Goal: Task Accomplishment & Management: Manage account settings

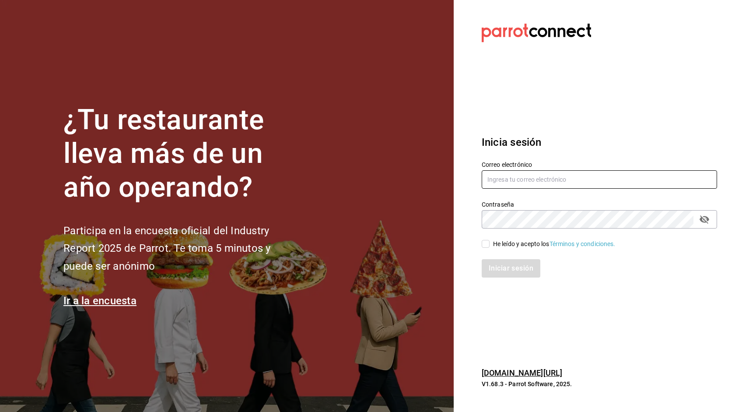
type input "[PERSON_NAME][EMAIL_ADDRESS][DOMAIN_NAME]"
click at [485, 242] on input "He leído y acepto los Términos y condiciones." at bounding box center [486, 244] width 8 height 8
checkbox input "true"
click at [491, 261] on button "Iniciar sesión" at bounding box center [512, 268] width 60 height 18
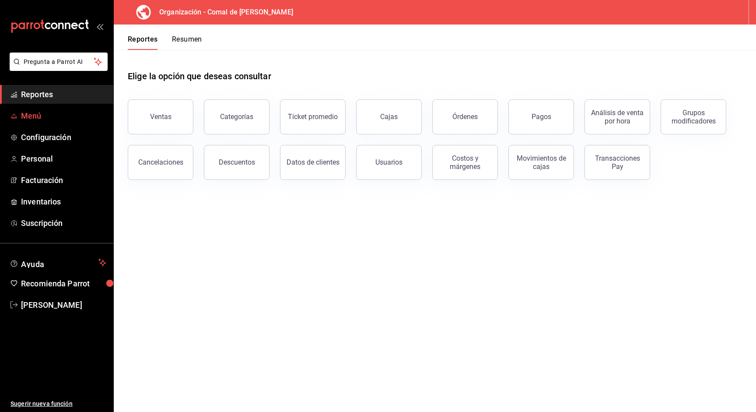
click at [44, 112] on span "Menú" at bounding box center [63, 116] width 85 height 12
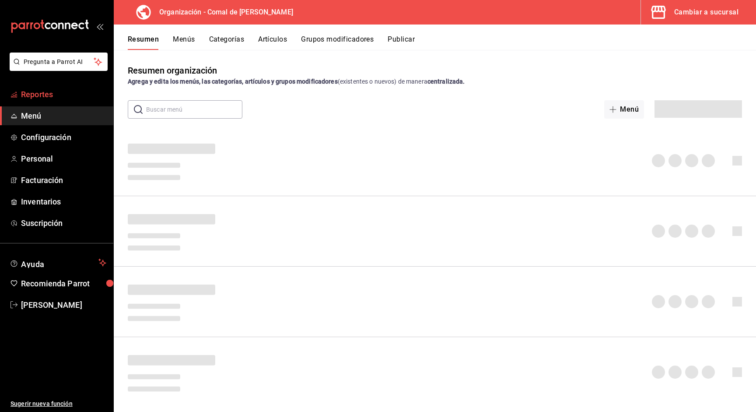
click at [47, 94] on span "Reportes" at bounding box center [63, 94] width 85 height 12
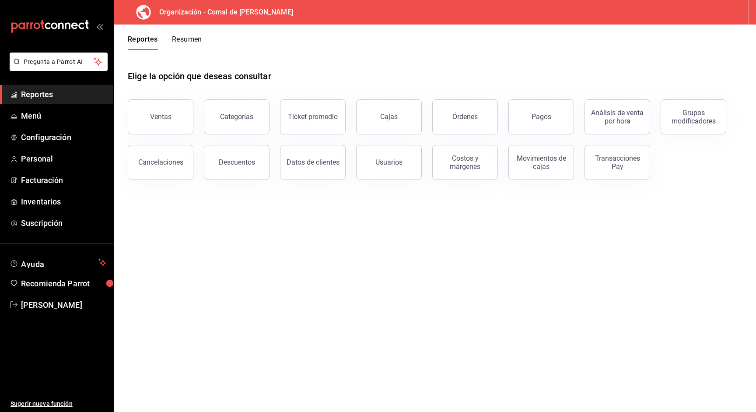
click at [194, 39] on button "Resumen" at bounding box center [187, 42] width 30 height 15
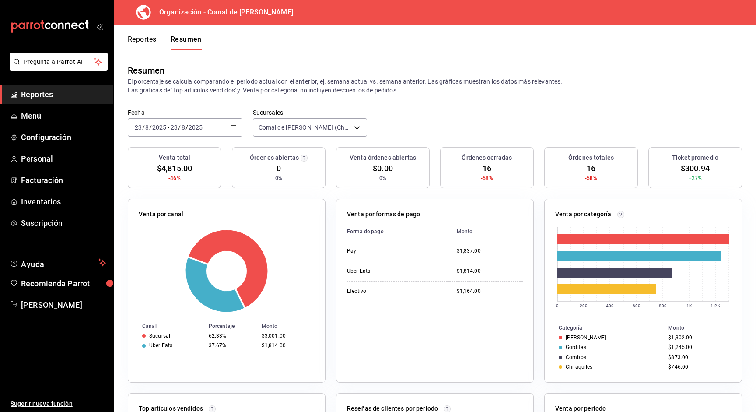
click at [232, 127] on \(Stroke\) "button" at bounding box center [233, 126] width 5 height 0
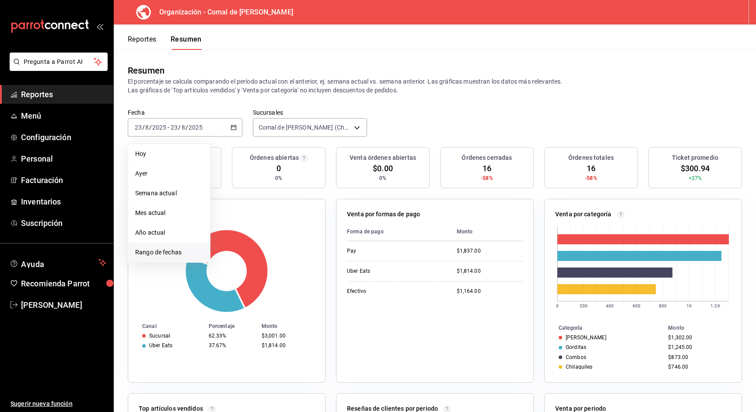
click at [181, 250] on span "Rango de fechas" at bounding box center [169, 252] width 68 height 9
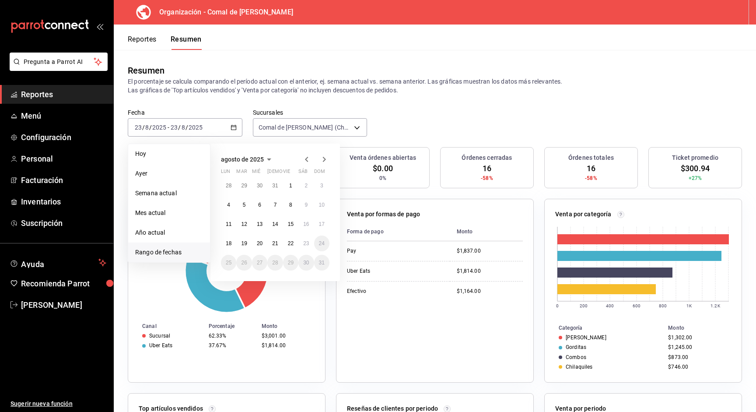
click at [308, 158] on icon "button" at bounding box center [306, 159] width 11 height 11
click at [308, 158] on icon "button" at bounding box center [306, 161] width 11 height 11
click at [308, 158] on icon "button" at bounding box center [306, 159] width 11 height 11
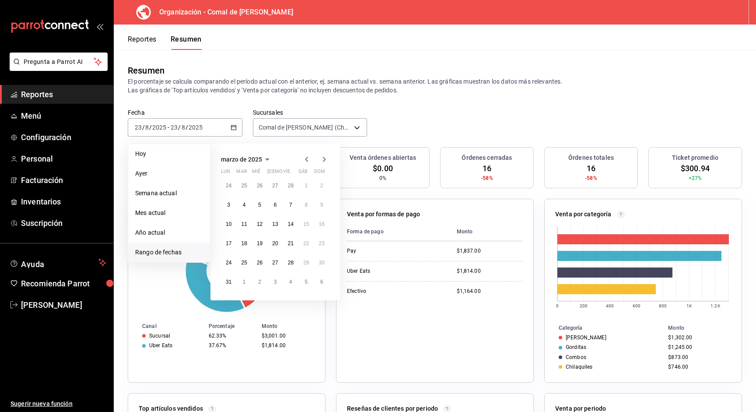
click at [308, 158] on icon "button" at bounding box center [306, 159] width 11 height 11
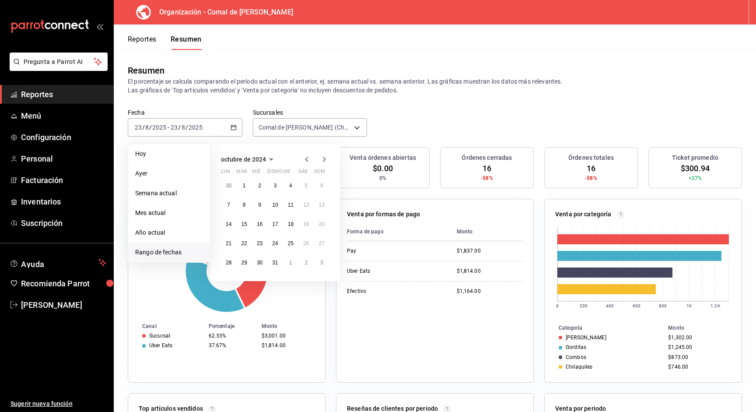
click at [308, 158] on icon "button" at bounding box center [306, 159] width 11 height 11
click at [308, 158] on icon "button" at bounding box center [306, 161] width 11 height 11
click at [308, 158] on icon "button" at bounding box center [306, 159] width 11 height 11
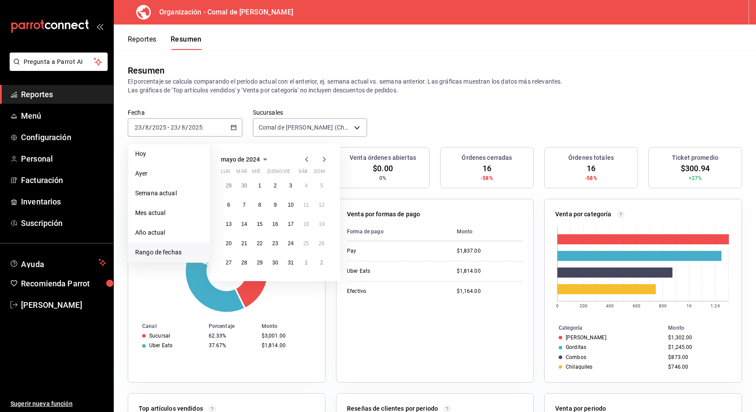
click at [308, 158] on icon "button" at bounding box center [306, 159] width 11 height 11
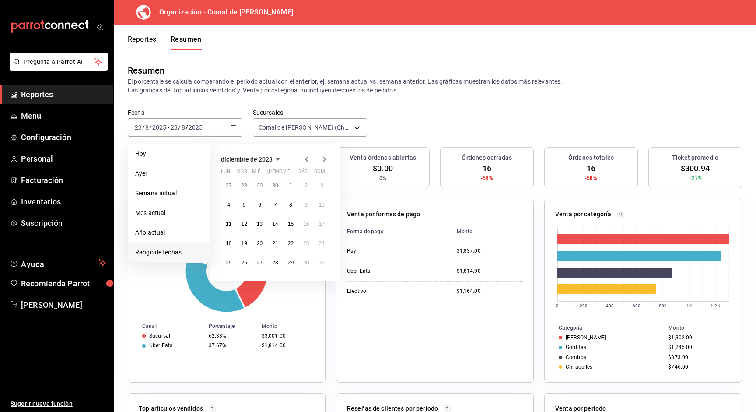
click at [308, 158] on icon "button" at bounding box center [306, 159] width 11 height 11
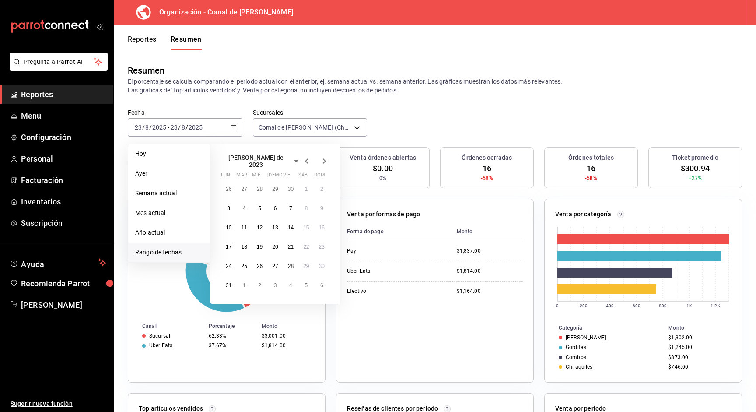
click at [308, 158] on icon "button" at bounding box center [306, 161] width 11 height 11
click at [273, 185] on button "1" at bounding box center [274, 186] width 15 height 16
click at [323, 160] on icon "button" at bounding box center [324, 159] width 11 height 11
click at [323, 160] on icon "button" at bounding box center [324, 161] width 11 height 11
click at [323, 160] on icon "button" at bounding box center [324, 159] width 11 height 11
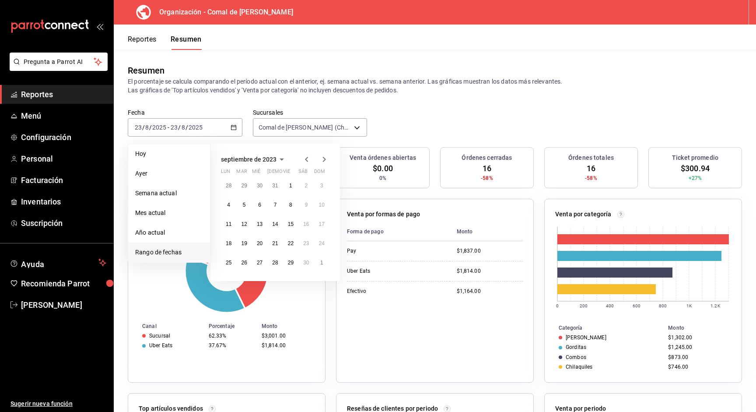
click at [323, 160] on icon "button" at bounding box center [324, 159] width 11 height 11
click at [307, 159] on icon "button" at bounding box center [306, 159] width 11 height 11
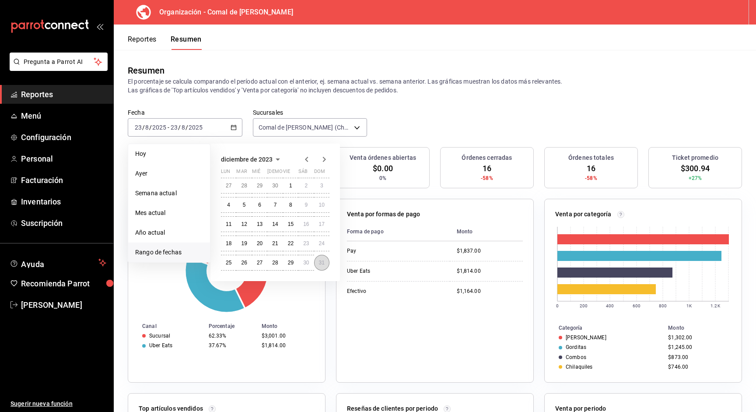
click at [320, 264] on abbr "31" at bounding box center [322, 262] width 6 height 6
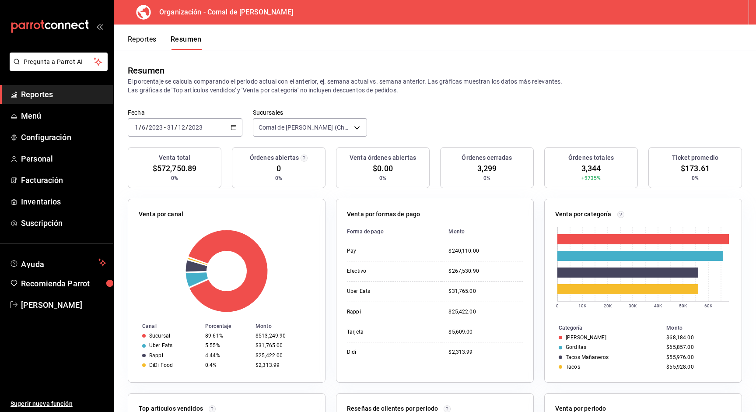
click at [227, 126] on div "2023-06-01 1 / 6 / 2023 - 2023-12-31 31 / 12 / 2023" at bounding box center [185, 127] width 115 height 18
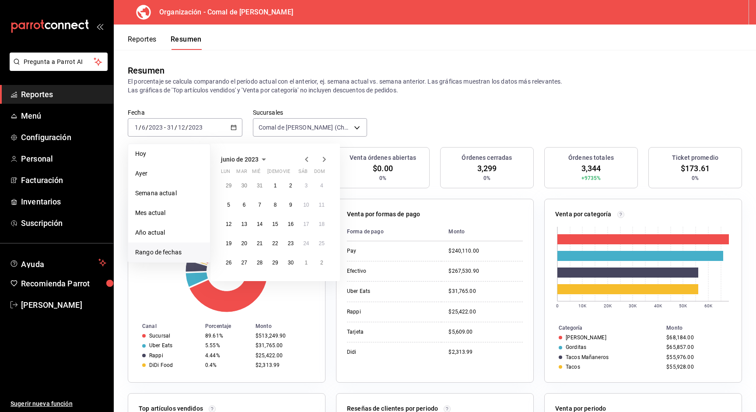
click at [323, 156] on icon "button" at bounding box center [324, 159] width 11 height 11
click at [323, 156] on icon "button" at bounding box center [324, 161] width 11 height 11
click at [323, 156] on icon "button" at bounding box center [324, 159] width 11 height 11
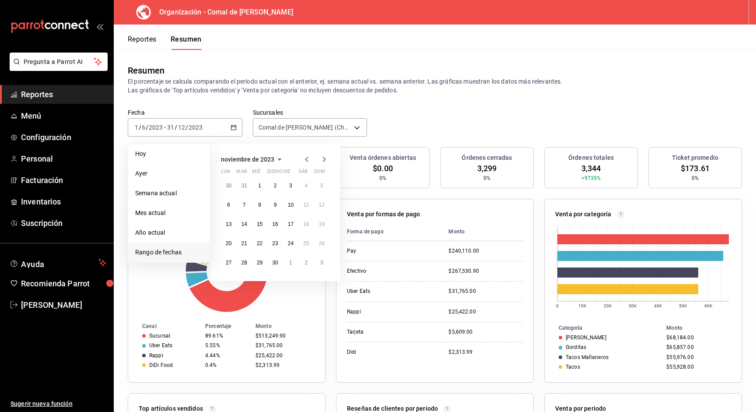
click at [323, 156] on icon "button" at bounding box center [324, 159] width 11 height 11
click at [228, 182] on abbr "1" at bounding box center [228, 185] width 3 height 6
click at [323, 157] on icon "button" at bounding box center [324, 159] width 3 height 5
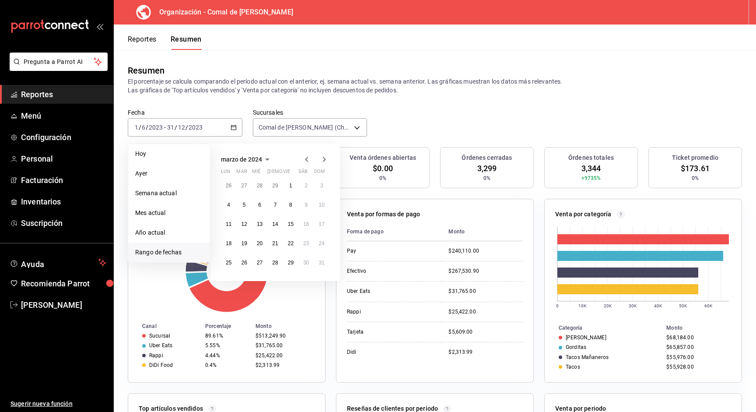
click at [323, 157] on icon "button" at bounding box center [324, 159] width 3 height 5
click at [323, 158] on icon "button" at bounding box center [324, 160] width 3 height 5
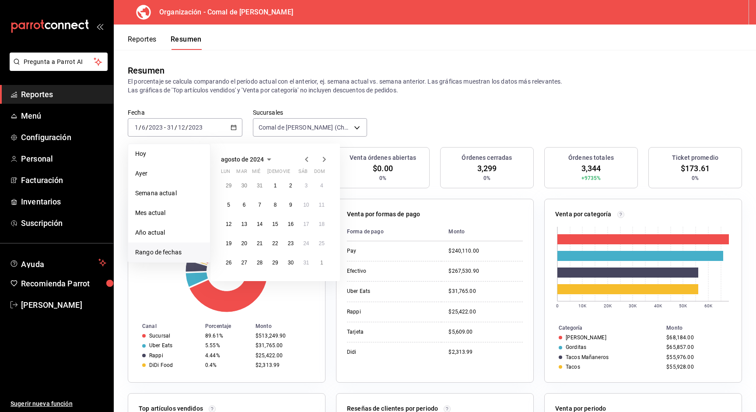
click at [323, 157] on icon "button" at bounding box center [324, 159] width 3 height 5
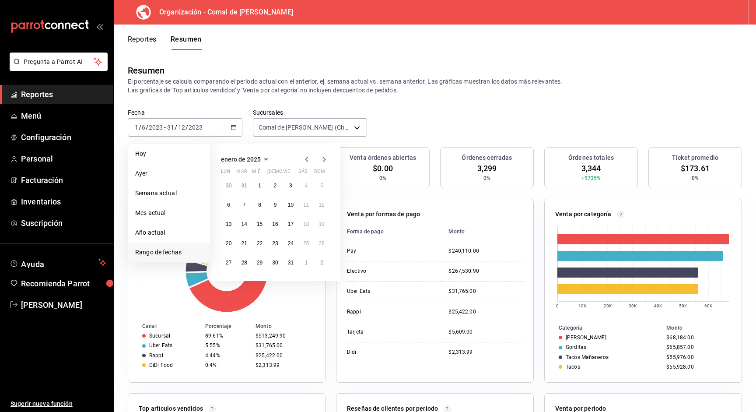
click at [309, 158] on icon "button" at bounding box center [306, 159] width 11 height 11
click at [242, 283] on abbr "31" at bounding box center [244, 282] width 6 height 6
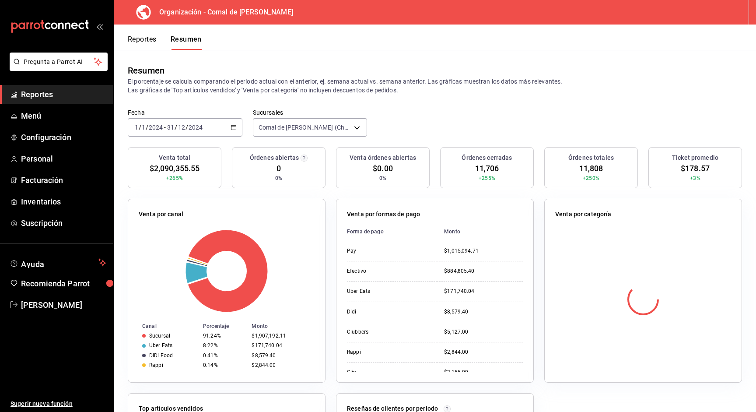
click at [235, 127] on icon "button" at bounding box center [234, 127] width 6 height 6
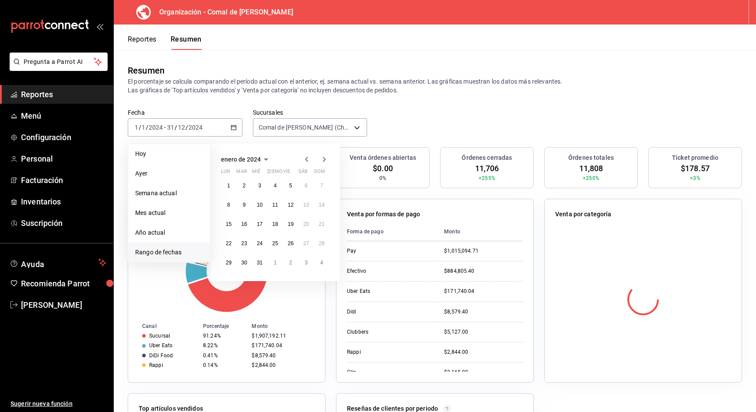
click at [322, 156] on icon "button" at bounding box center [324, 159] width 11 height 11
click at [311, 158] on icon "button" at bounding box center [306, 159] width 11 height 11
click at [322, 159] on icon "button" at bounding box center [324, 159] width 11 height 11
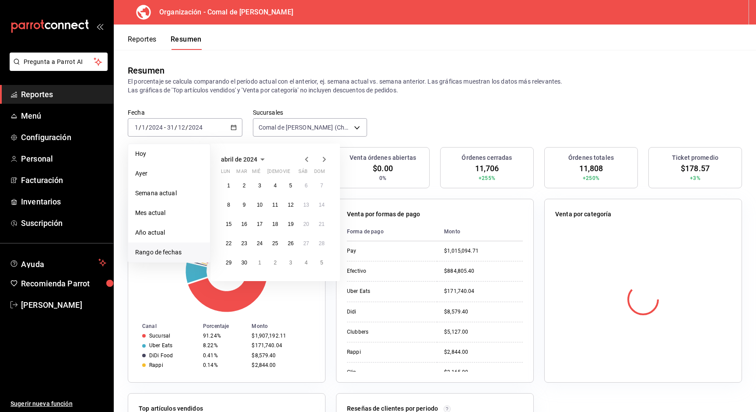
click at [322, 159] on icon "button" at bounding box center [324, 159] width 11 height 11
click at [322, 159] on icon "button" at bounding box center [324, 161] width 11 height 11
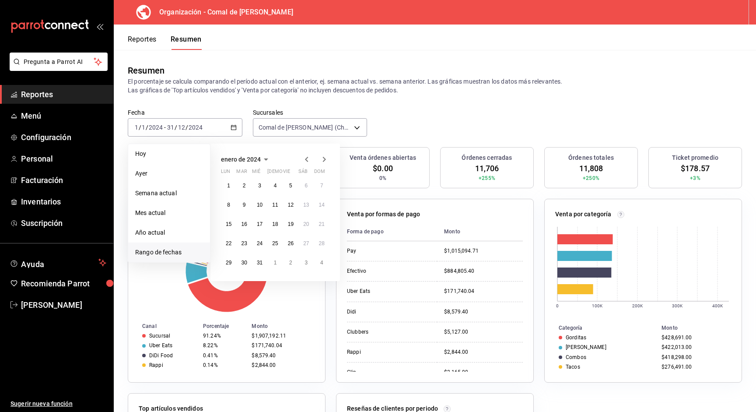
click at [322, 159] on icon "button" at bounding box center [324, 159] width 11 height 11
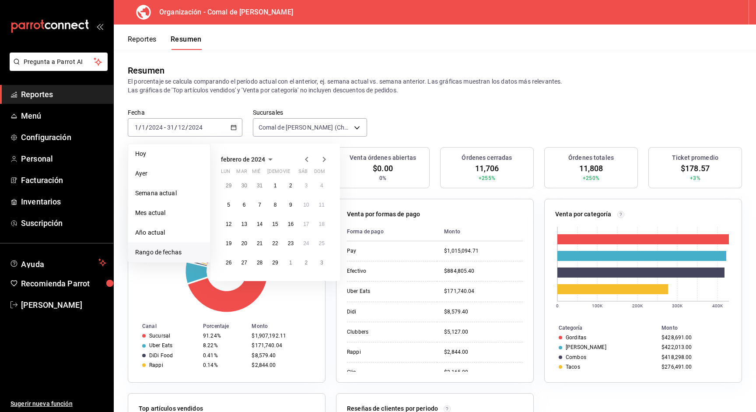
click at [319, 158] on icon "button" at bounding box center [324, 159] width 11 height 11
click at [322, 158] on icon "button" at bounding box center [324, 159] width 11 height 11
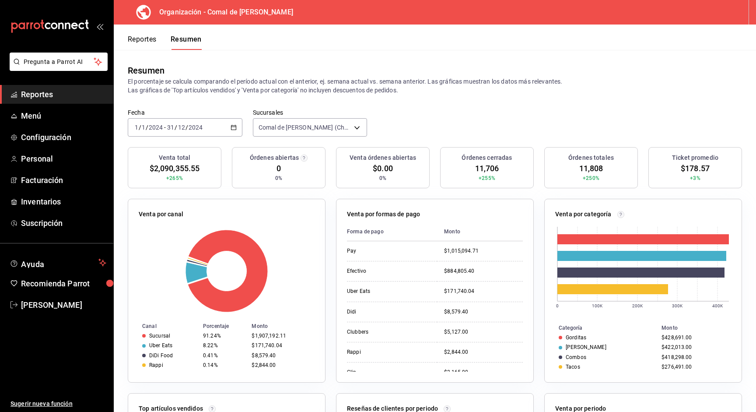
click at [228, 126] on div "2024-01-01 1 / 1 / 2024 - 2024-12-31 31 / 12 / 2024" at bounding box center [185, 127] width 115 height 18
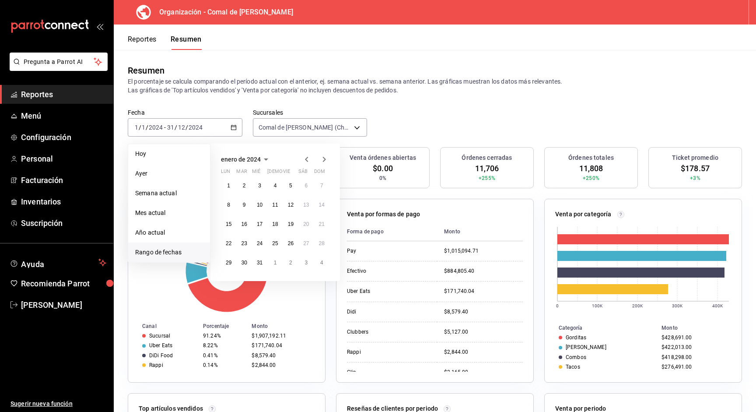
click at [326, 163] on icon "button" at bounding box center [324, 159] width 11 height 11
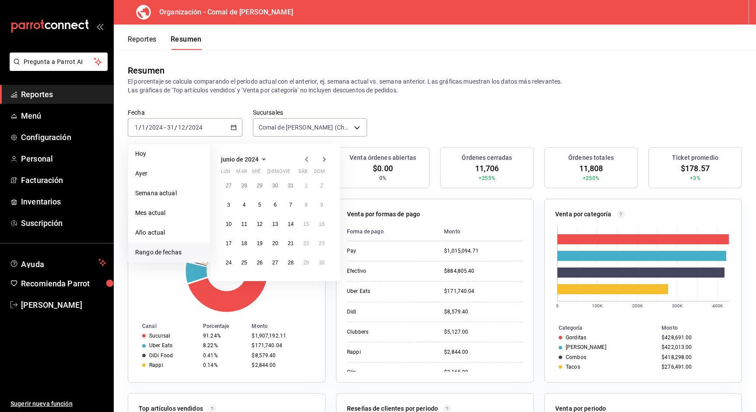
click at [326, 163] on icon "button" at bounding box center [324, 159] width 11 height 11
click at [158, 234] on span "Año actual" at bounding box center [169, 232] width 68 height 9
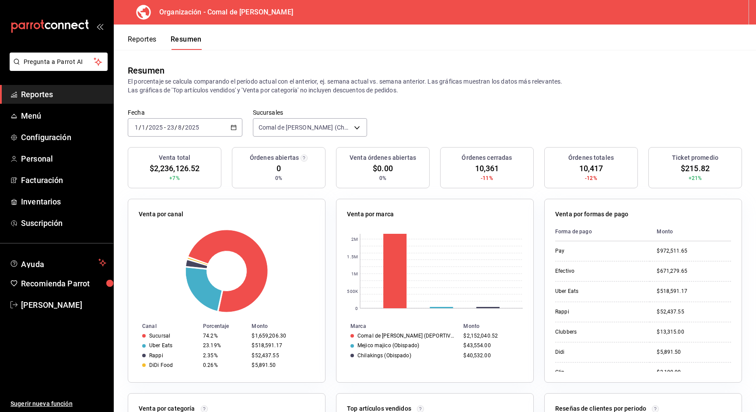
click at [233, 133] on div "2025-01-01 1 / 1 / 2025 - 2025-08-23 23 / 8 / 2025" at bounding box center [185, 127] width 115 height 18
click at [235, 123] on div "2025-01-01 1 / 1 / 2025 - 2025-08-23 23 / 8 / 2025" at bounding box center [185, 127] width 115 height 18
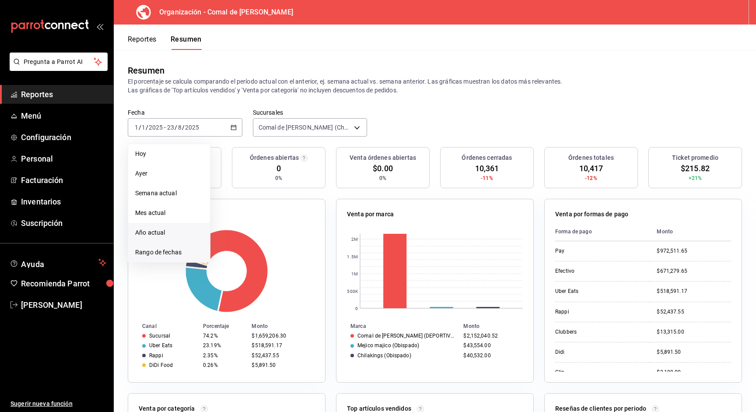
click at [173, 256] on span "Rango de fechas" at bounding box center [169, 252] width 68 height 9
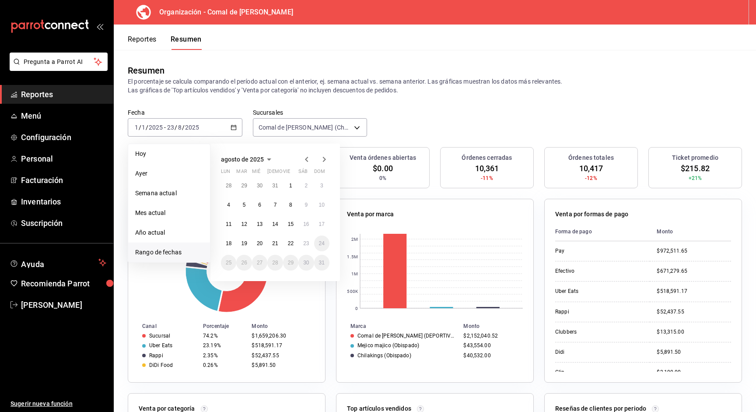
click at [306, 163] on icon "button" at bounding box center [306, 159] width 11 height 11
click at [306, 163] on icon "button" at bounding box center [306, 161] width 11 height 11
click at [306, 163] on icon "button" at bounding box center [306, 159] width 11 height 11
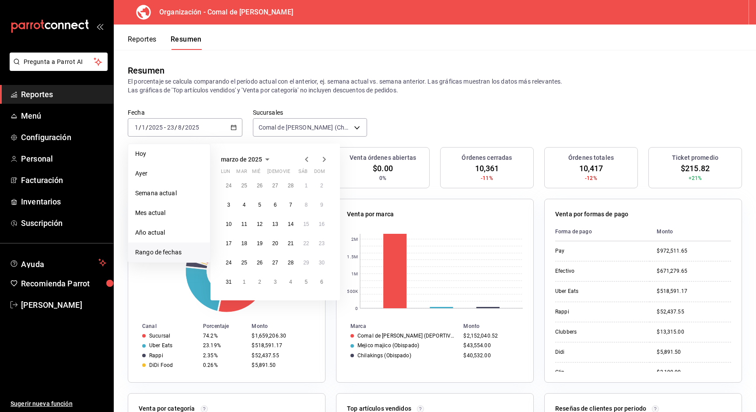
click at [306, 163] on icon "button" at bounding box center [306, 159] width 11 height 11
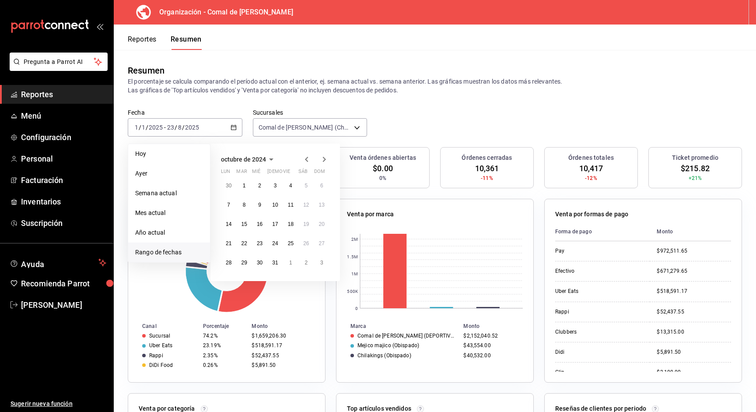
click at [306, 163] on icon "button" at bounding box center [306, 159] width 11 height 11
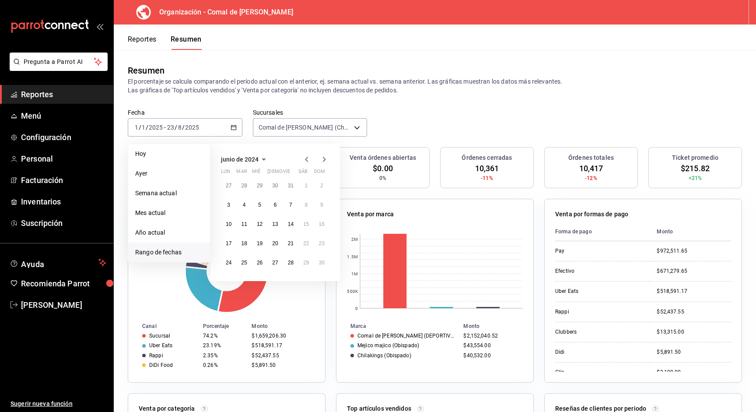
click at [306, 163] on icon "button" at bounding box center [306, 159] width 11 height 11
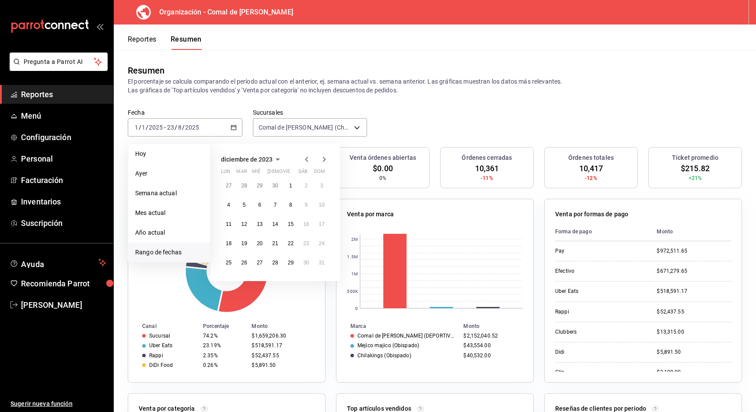
click at [306, 163] on icon "button" at bounding box center [306, 159] width 11 height 11
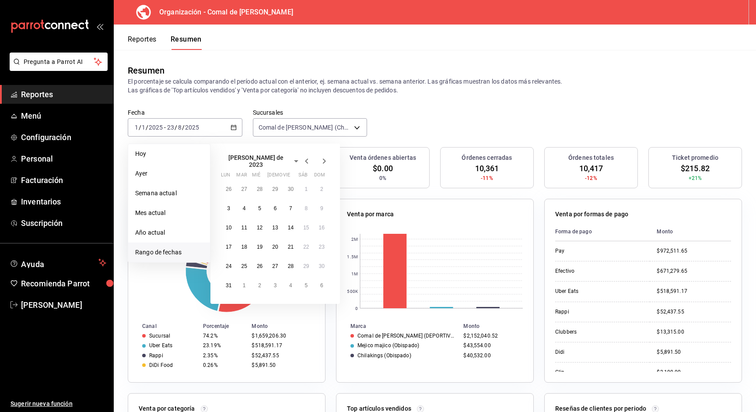
click at [306, 163] on icon "button" at bounding box center [306, 161] width 11 height 11
click at [275, 183] on abbr "1" at bounding box center [275, 185] width 3 height 6
click at [326, 158] on icon "button" at bounding box center [324, 159] width 11 height 11
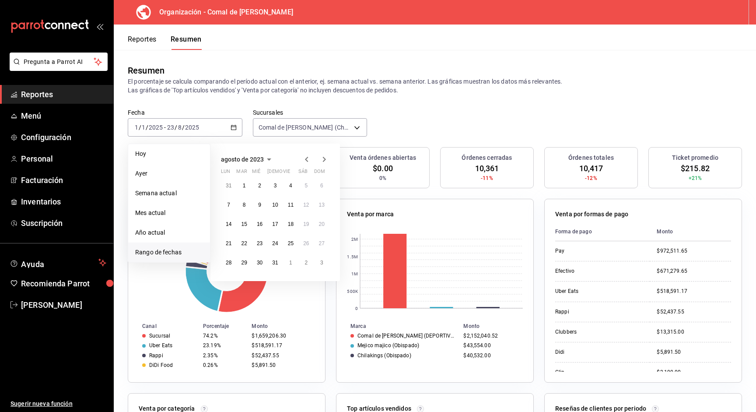
click at [326, 158] on icon "button" at bounding box center [324, 159] width 11 height 11
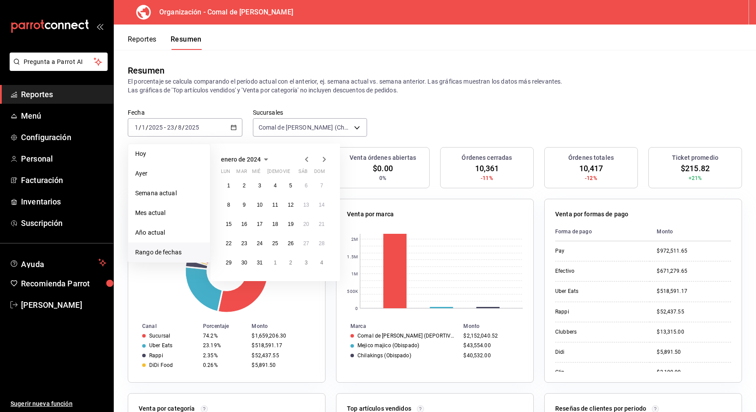
click at [326, 158] on icon "button" at bounding box center [324, 159] width 11 height 11
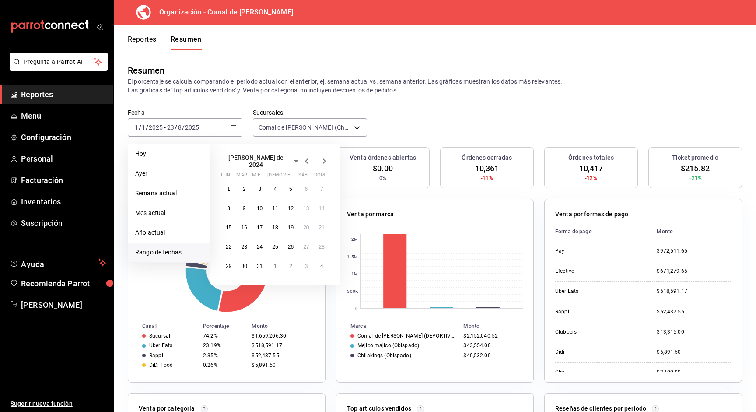
click at [326, 158] on icon "button" at bounding box center [324, 161] width 11 height 11
click at [326, 158] on icon "button" at bounding box center [324, 159] width 11 height 11
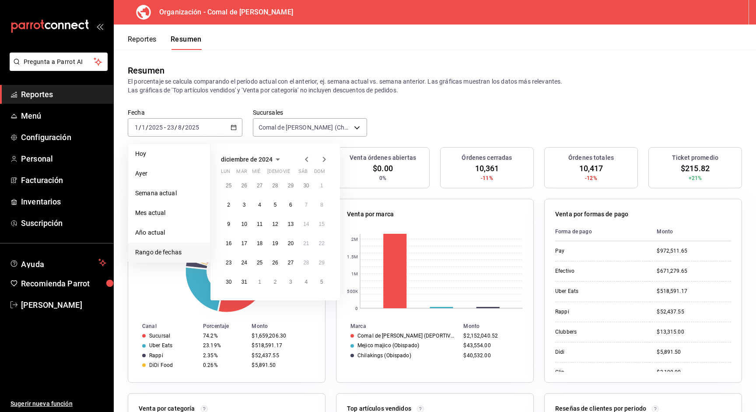
click at [326, 158] on icon "button" at bounding box center [324, 159] width 11 height 11
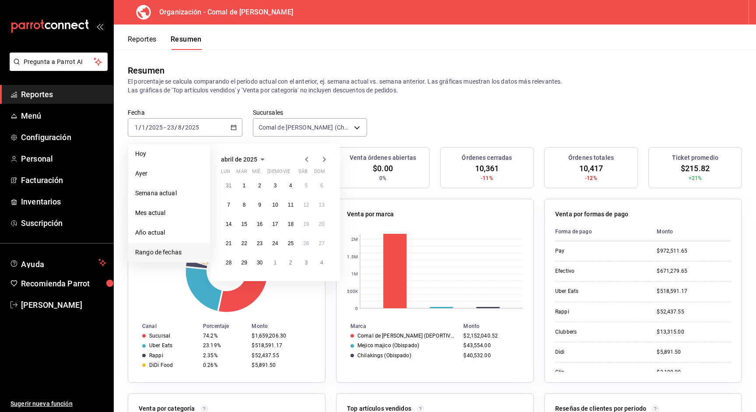
click at [326, 158] on icon "button" at bounding box center [324, 159] width 11 height 11
click at [326, 158] on icon "button" at bounding box center [324, 161] width 11 height 11
click at [302, 245] on button "23" at bounding box center [305, 243] width 15 height 16
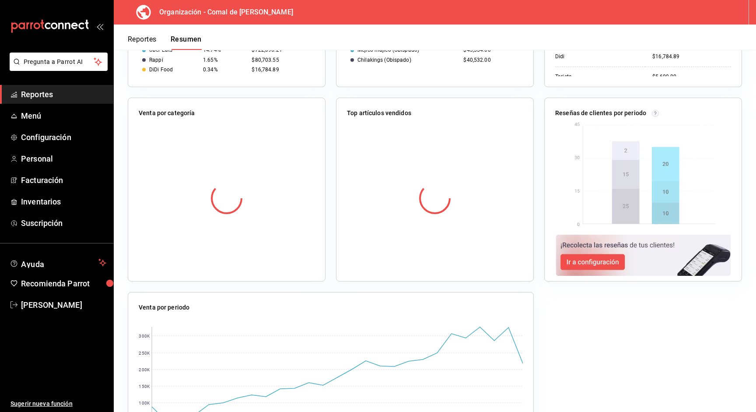
scroll to position [342, 0]
